Goal: Information Seeking & Learning: Learn about a topic

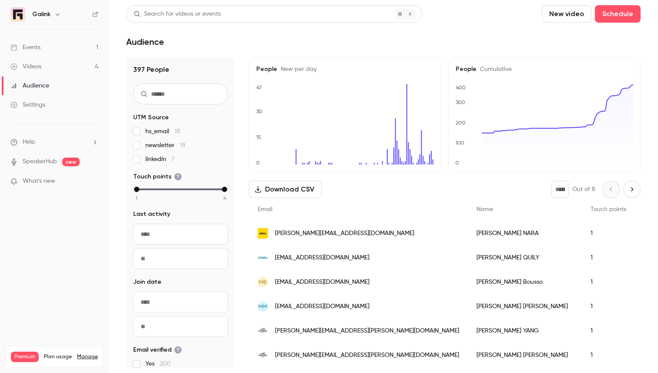
click at [77, 53] on link "Events 1" at bounding box center [54, 47] width 109 height 19
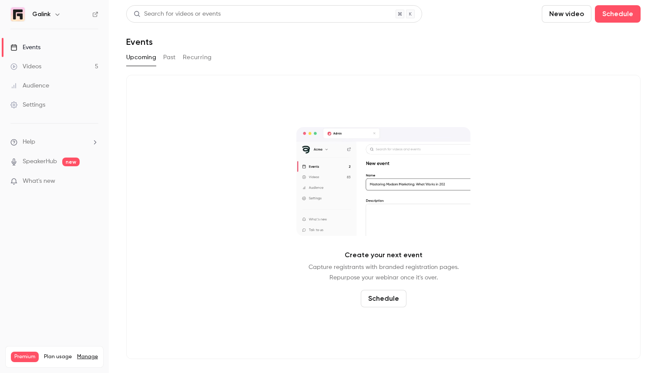
click at [74, 65] on link "Videos 5" at bounding box center [54, 66] width 109 height 19
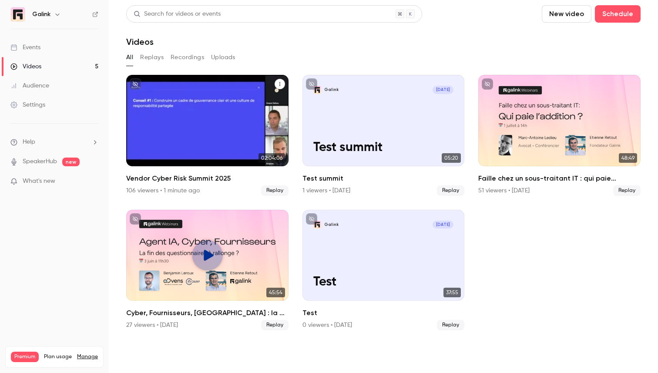
click at [200, 180] on h2 "Vendor Cyber Risk Summit 2025" at bounding box center [207, 178] width 162 height 10
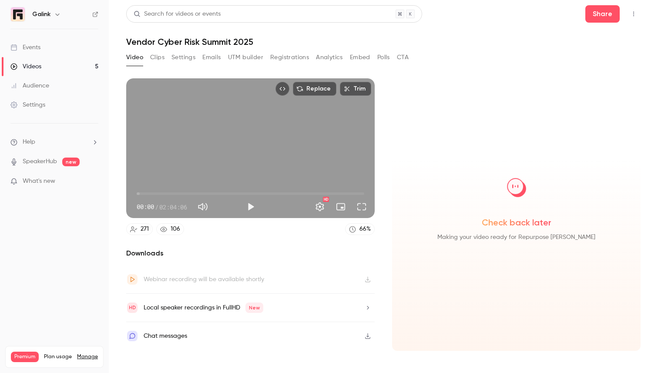
click at [322, 54] on button "Analytics" at bounding box center [329, 57] width 27 height 14
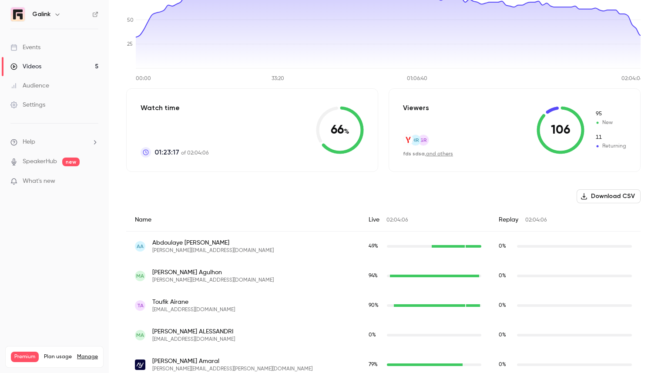
scroll to position [22, 0]
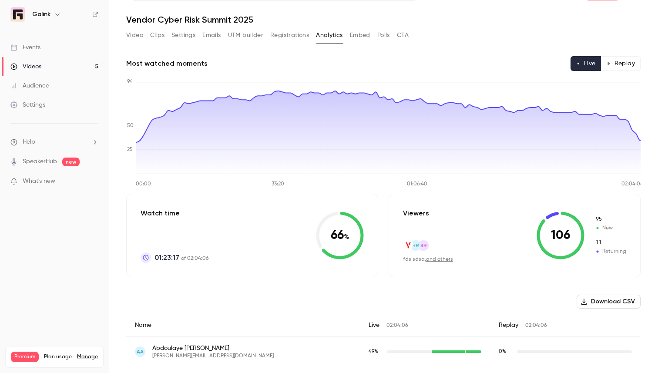
click at [82, 65] on link "Videos 5" at bounding box center [54, 66] width 109 height 19
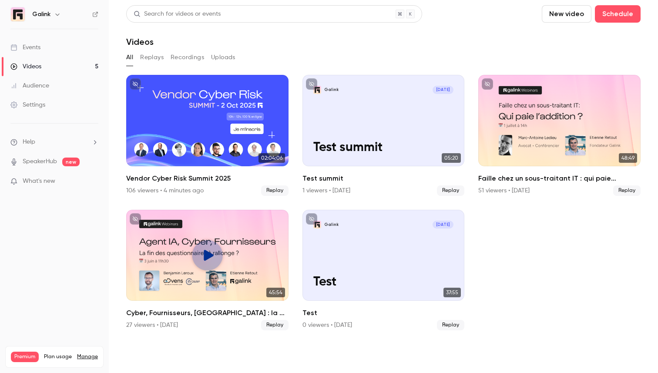
click at [39, 67] on div "Videos" at bounding box center [25, 66] width 31 height 9
click at [50, 48] on link "Events" at bounding box center [54, 47] width 109 height 19
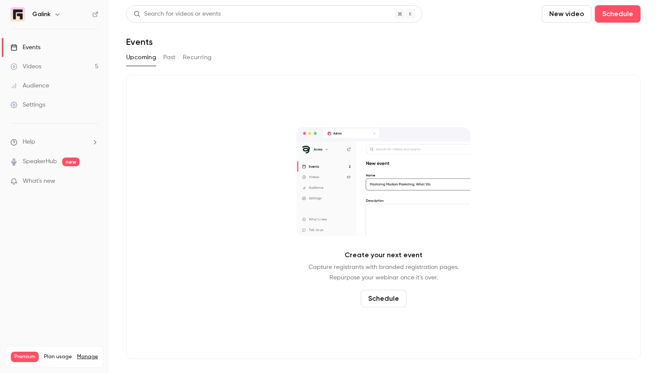
click at [52, 62] on link "Videos 5" at bounding box center [54, 66] width 109 height 19
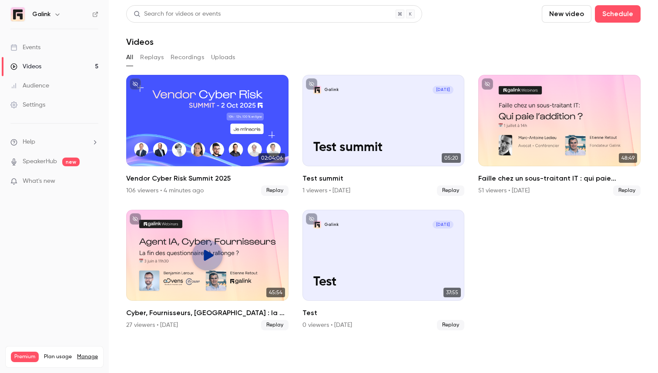
click at [51, 83] on link "Audience" at bounding box center [54, 85] width 109 height 19
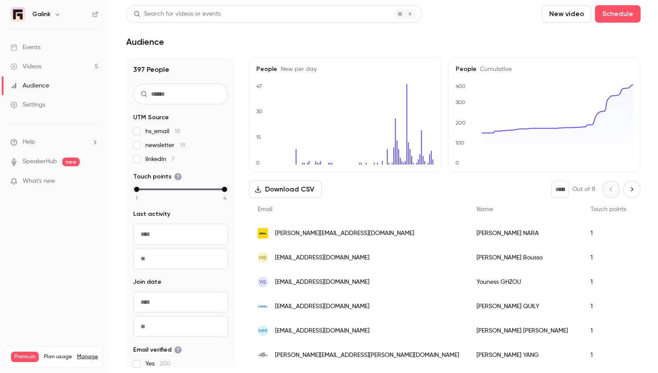
click at [51, 85] on link "Audience" at bounding box center [54, 85] width 109 height 19
click at [63, 48] on link "Events" at bounding box center [54, 47] width 109 height 19
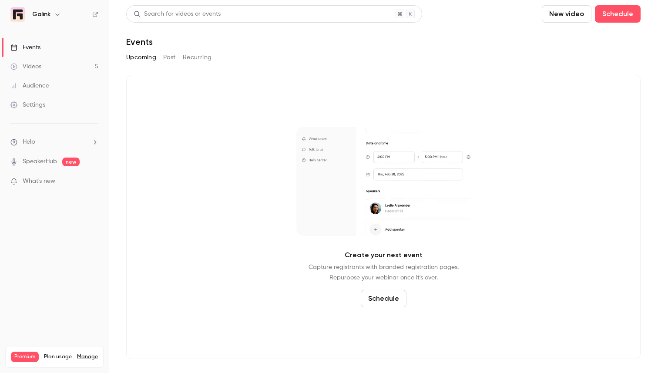
click at [63, 59] on link "Videos 5" at bounding box center [54, 66] width 109 height 19
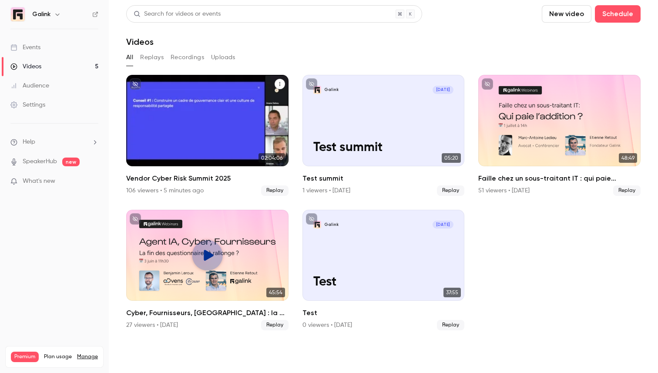
click at [190, 175] on h2 "Vendor Cyber Risk Summit 2025" at bounding box center [207, 178] width 162 height 10
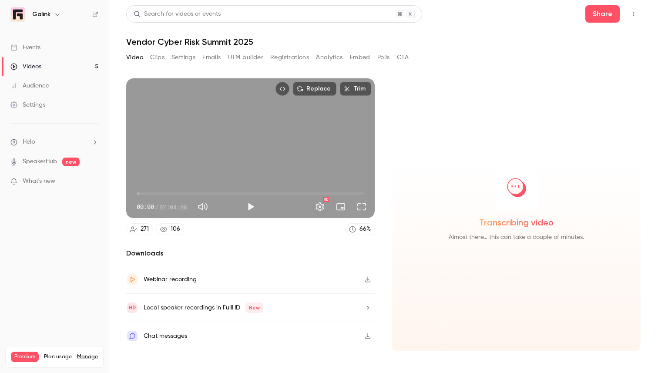
click at [281, 61] on button "Registrations" at bounding box center [289, 57] width 39 height 14
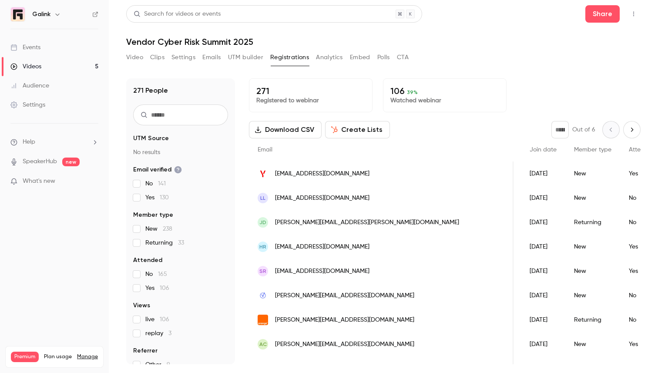
scroll to position [0, 98]
click at [384, 57] on button "Polls" at bounding box center [383, 57] width 13 height 14
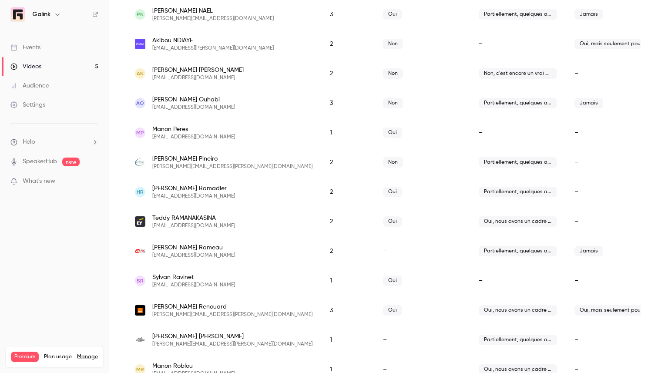
scroll to position [1457, 0]
